Goal: Ask a question

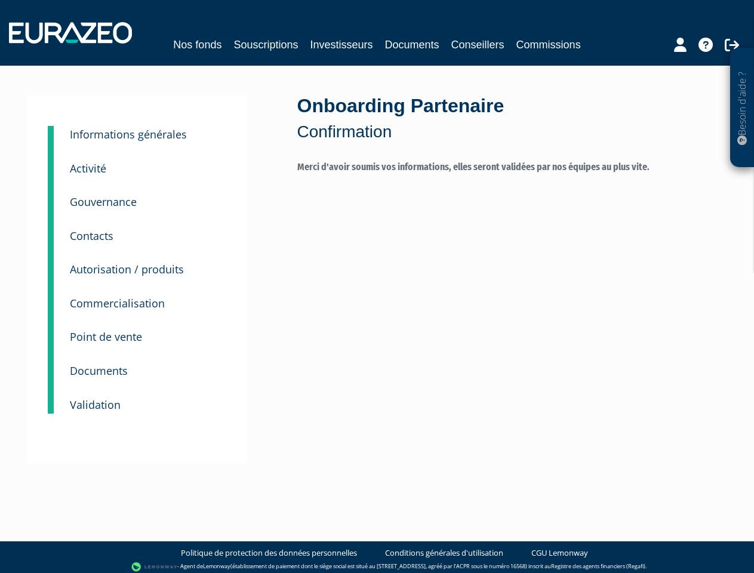
click at [742, 107] on p "Besoin d'aide ?" at bounding box center [743, 107] width 14 height 107
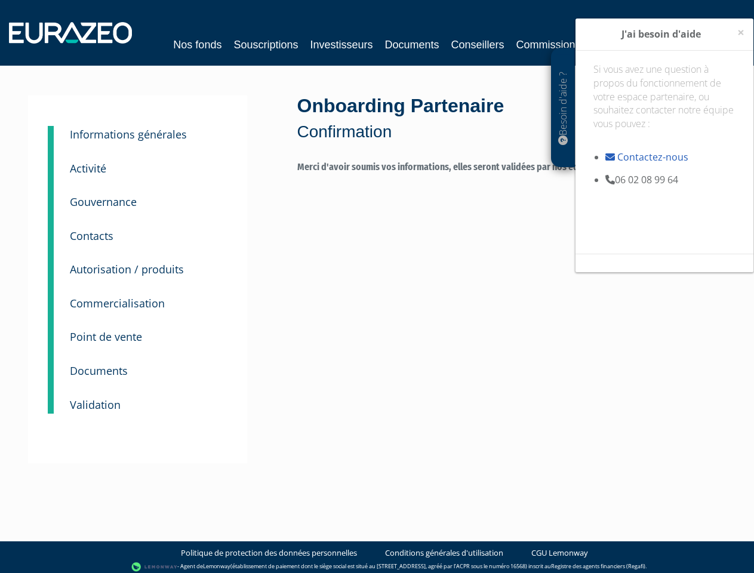
click at [128, 134] on small "Informations générales" at bounding box center [128, 134] width 117 height 14
click at [88, 168] on small "Activité" at bounding box center [88, 168] width 36 height 14
click at [103, 202] on small "Gouvernance" at bounding box center [103, 202] width 67 height 14
click at [91, 236] on small "Contacts" at bounding box center [92, 236] width 44 height 14
click at [127, 269] on small "Autorisation / produits" at bounding box center [127, 269] width 114 height 14
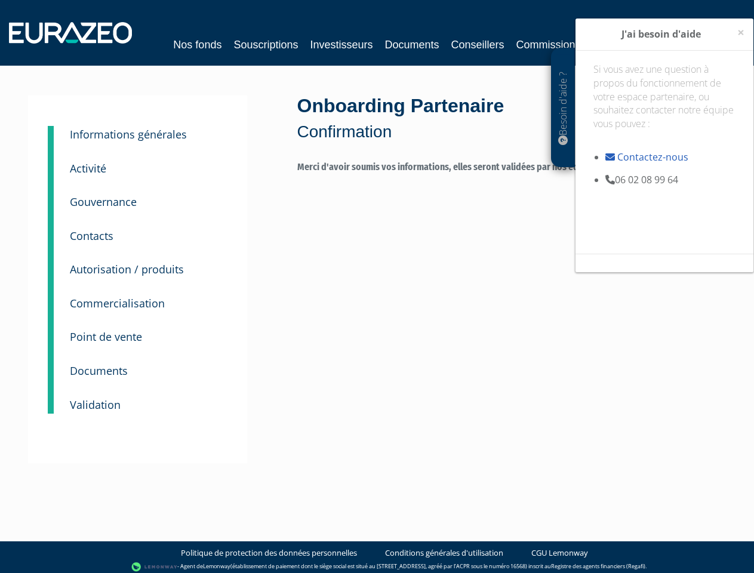
click at [117, 303] on small "Commercialisation" at bounding box center [117, 303] width 95 height 14
click at [106, 337] on small "Point de vente" at bounding box center [106, 337] width 72 height 14
click at [99, 371] on small "Documents" at bounding box center [99, 371] width 58 height 14
click at [95, 405] on small "Validation" at bounding box center [95, 405] width 51 height 14
